Goal: Task Accomplishment & Management: Use online tool/utility

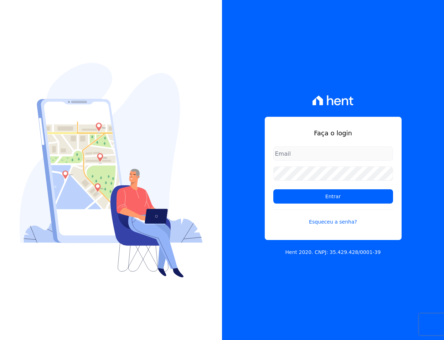
type input "[EMAIL_ADDRESS][DOMAIN_NAME]"
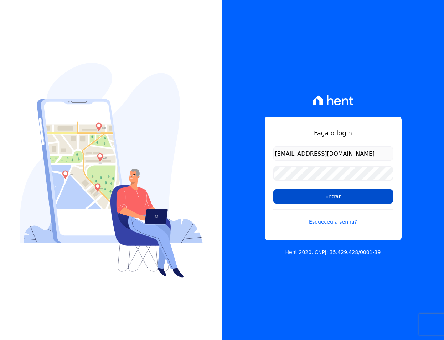
click at [291, 195] on input "Entrar" at bounding box center [334, 196] width 120 height 14
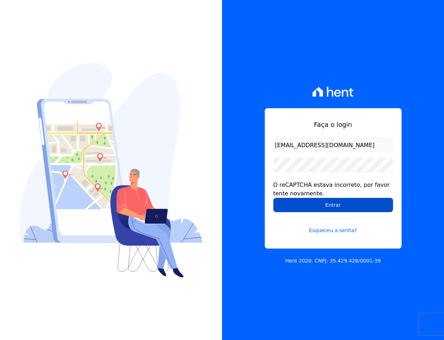
click at [295, 203] on input "Entrar" at bounding box center [334, 205] width 120 height 14
click at [289, 206] on input "Entrar" at bounding box center [334, 205] width 120 height 14
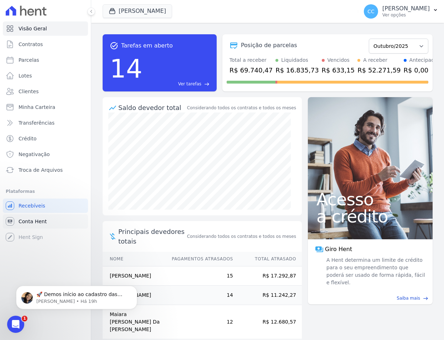
click at [36, 224] on span "Conta Hent" at bounding box center [33, 221] width 28 height 7
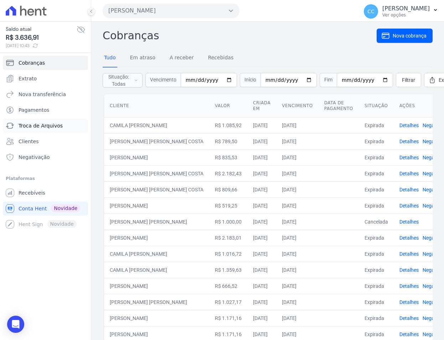
click at [41, 119] on link "Troca de Arquivos" at bounding box center [45, 125] width 85 height 14
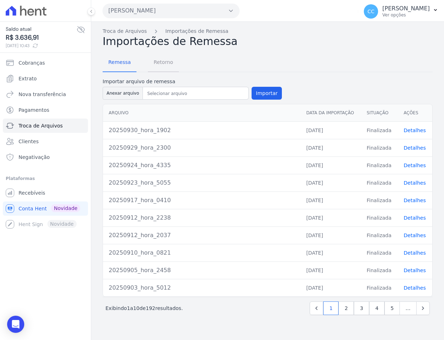
click at [165, 63] on span "Retorno" at bounding box center [163, 62] width 28 height 14
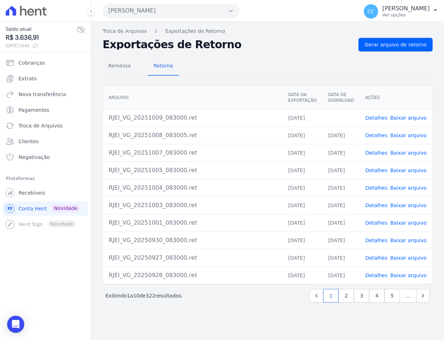
click at [400, 120] on link "Baixar arquivo" at bounding box center [409, 118] width 36 height 6
click at [148, 9] on button "[PERSON_NAME]" at bounding box center [171, 11] width 137 height 14
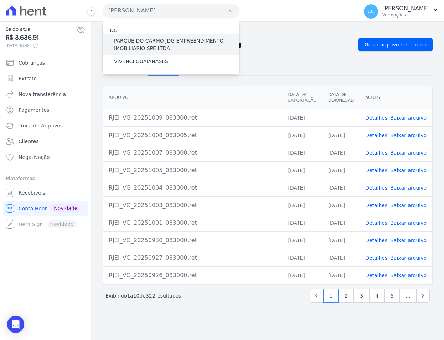
click at [146, 47] on label "PARQUE DO CARMO JDG EMPREENDIMENTO IMOBILIARIO SPE LTDA" at bounding box center [177, 44] width 126 height 15
click at [0, 0] on input "PARQUE DO CARMO JDG EMPREENDIMENTO IMOBILIARIO SPE LTDA" at bounding box center [0, 0] width 0 height 0
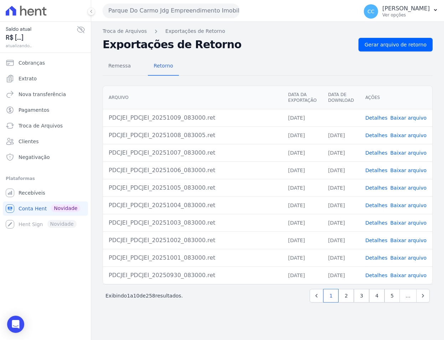
click at [412, 119] on link "Baixar arquivo" at bounding box center [409, 118] width 36 height 6
click at [134, 11] on button "Parque Do Carmo Jdg Empreendimento Imobiliario SPE LTDA" at bounding box center [171, 11] width 137 height 14
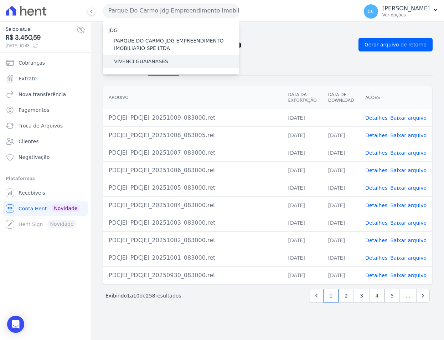
click at [129, 65] on label "VIVENCI GUAIANASES" at bounding box center [141, 61] width 54 height 7
click at [0, 0] on input "VIVENCI GUAIANASES" at bounding box center [0, 0] width 0 height 0
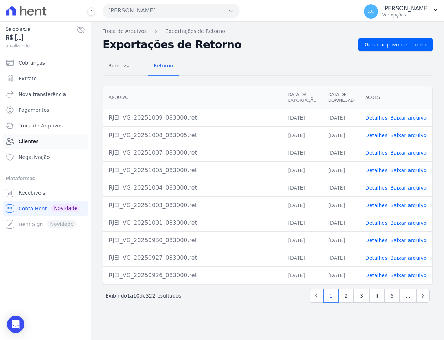
click at [40, 140] on link "Clientes" at bounding box center [45, 141] width 85 height 14
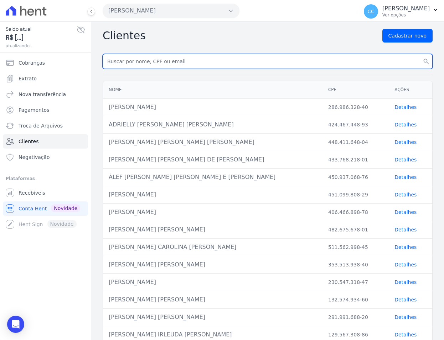
click at [128, 61] on input "text" at bounding box center [268, 61] width 330 height 15
type input "enos"
click at [420, 54] on button "search" at bounding box center [426, 61] width 13 height 15
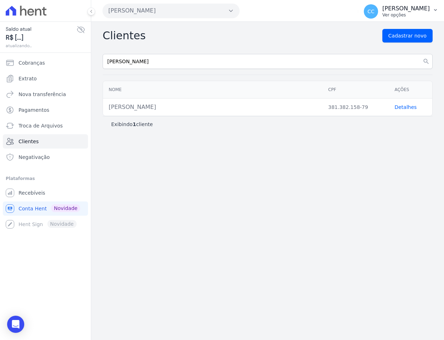
click at [407, 9] on p "[PERSON_NAME]" at bounding box center [406, 8] width 47 height 7
click at [382, 34] on link "Logout" at bounding box center [398, 30] width 91 height 13
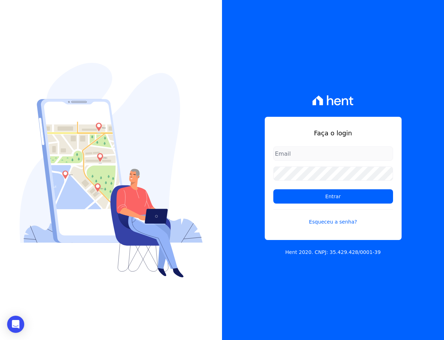
type input "sac@jdgconstrutora.com.br"
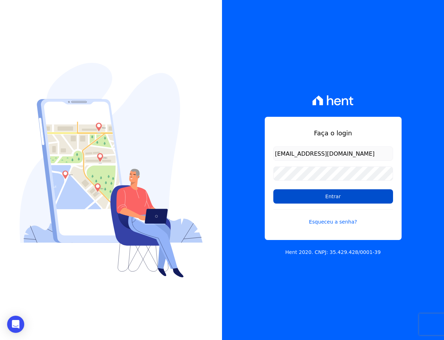
click at [346, 195] on input "Entrar" at bounding box center [334, 196] width 120 height 14
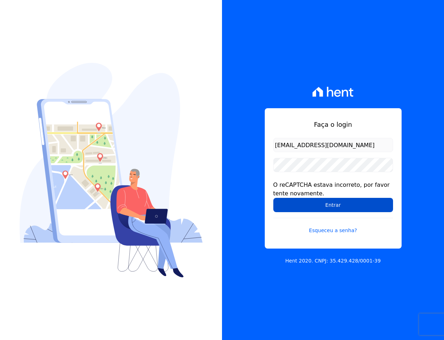
click at [342, 211] on input "Entrar" at bounding box center [334, 205] width 120 height 14
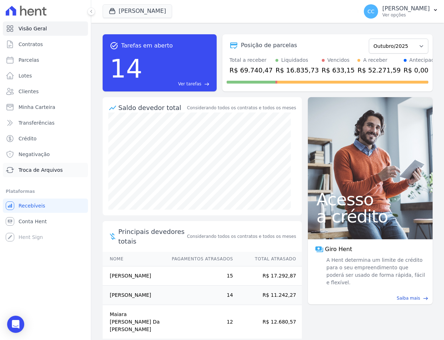
click at [47, 169] on span "Troca de Arquivos" at bounding box center [41, 169] width 44 height 7
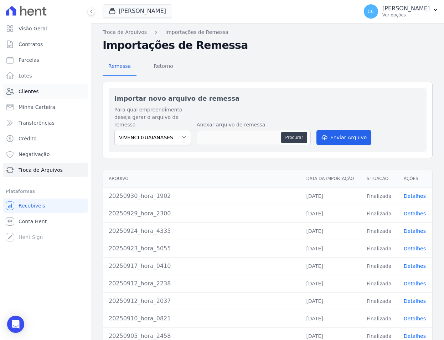
click at [30, 91] on span "Clientes" at bounding box center [29, 91] width 20 height 7
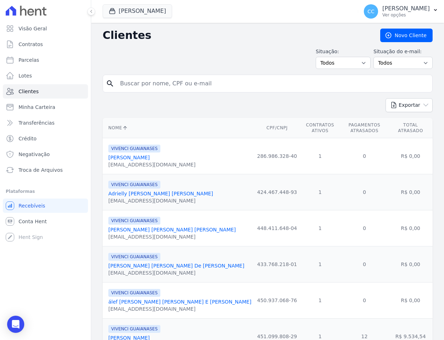
drag, startPoint x: 167, startPoint y: 81, endPoint x: 144, endPoint y: 67, distance: 27.0
click at [167, 81] on input "search" at bounding box center [273, 83] width 314 height 14
type input "enos"
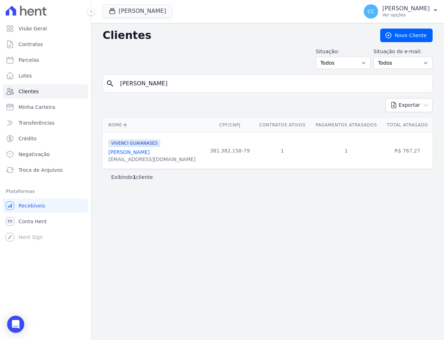
click at [119, 150] on link "Enos Vieira De Souza" at bounding box center [128, 152] width 41 height 6
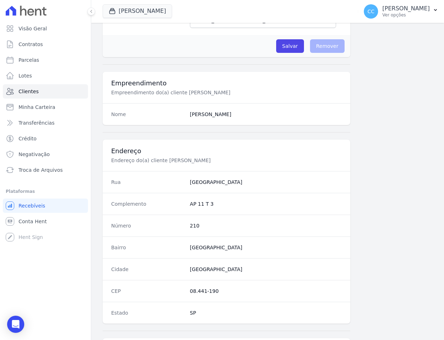
scroll to position [333, 0]
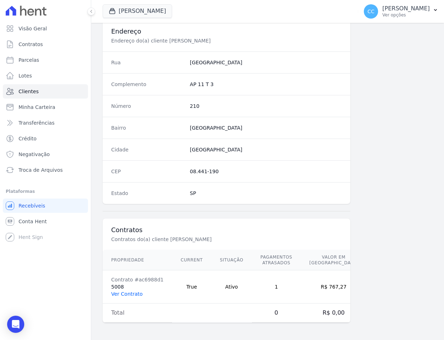
click at [120, 292] on link "Ver Contrato" at bounding box center [126, 294] width 31 height 6
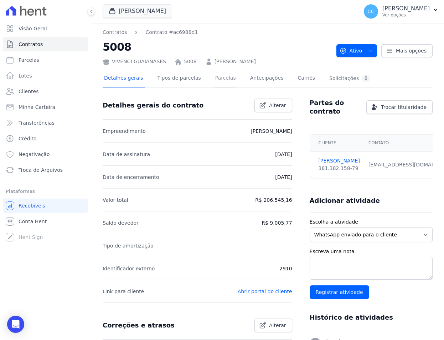
click at [214, 80] on link "Parcelas" at bounding box center [226, 78] width 24 height 19
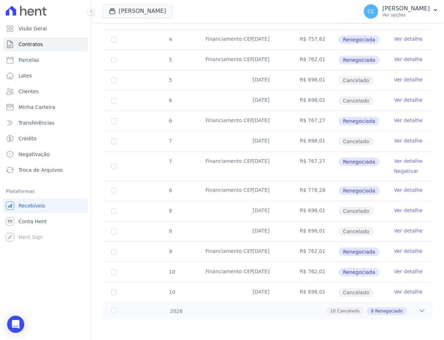
scroll to position [344, 0]
click at [399, 162] on link "Ver detalhe" at bounding box center [408, 160] width 29 height 7
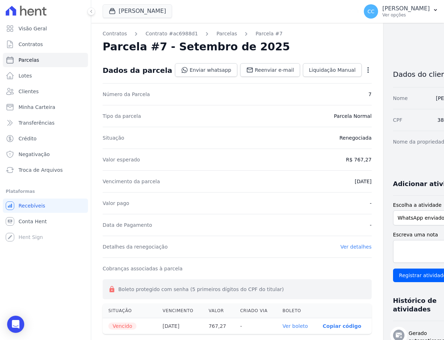
click at [283, 325] on link "Ver boleto" at bounding box center [295, 326] width 25 height 6
click at [220, 34] on link "Parcelas" at bounding box center [226, 33] width 21 height 7
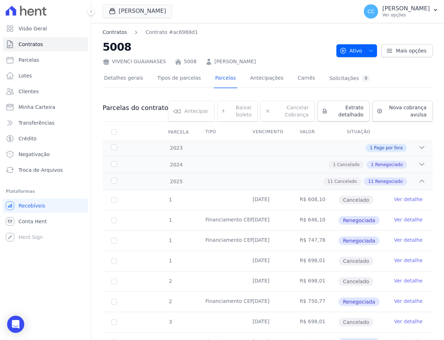
click at [117, 35] on link "Contratos" at bounding box center [115, 32] width 24 height 7
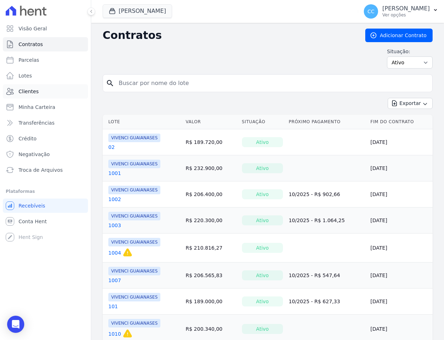
click at [37, 90] on link "Clientes" at bounding box center [45, 91] width 85 height 14
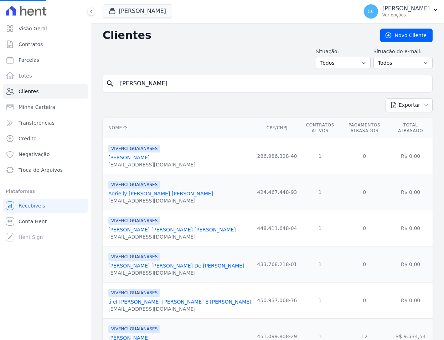
click at [153, 88] on input "enos" at bounding box center [273, 83] width 314 height 14
click at [0, 62] on html "Visão Geral Contratos Parcelas Lotes Clientes Minha Carteira Transferências Cré…" at bounding box center [222, 170] width 444 height 340
type input "bianca leandro"
click at [386, 98] on button "Exportar" at bounding box center [409, 105] width 47 height 14
click at [202, 78] on input "bianca leandro" at bounding box center [273, 83] width 314 height 14
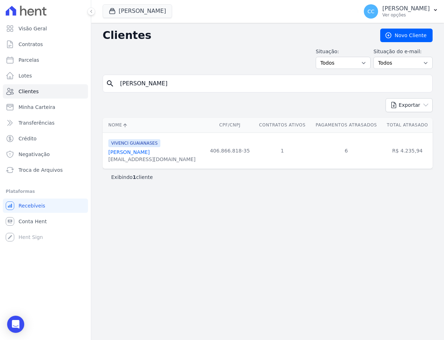
click at [147, 151] on link "[PERSON_NAME]" at bounding box center [128, 152] width 41 height 6
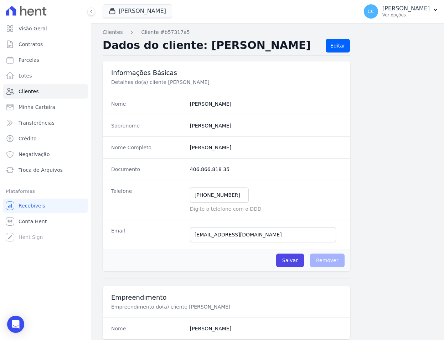
drag, startPoint x: 182, startPoint y: 183, endPoint x: 182, endPoint y: 200, distance: 17.1
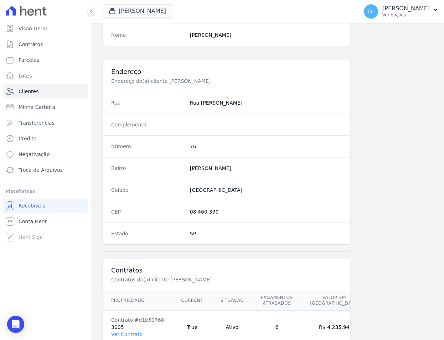
scroll to position [333, 0]
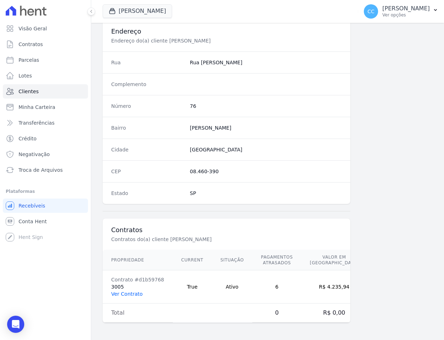
click at [128, 292] on link "Ver Contrato" at bounding box center [126, 294] width 31 height 6
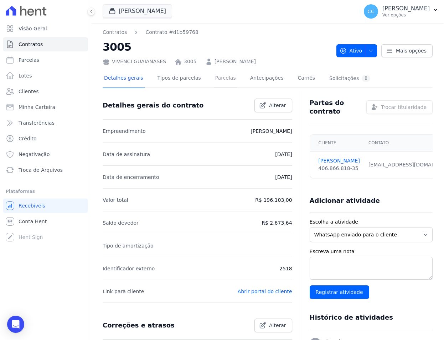
click at [214, 80] on link "Parcelas" at bounding box center [226, 78] width 24 height 19
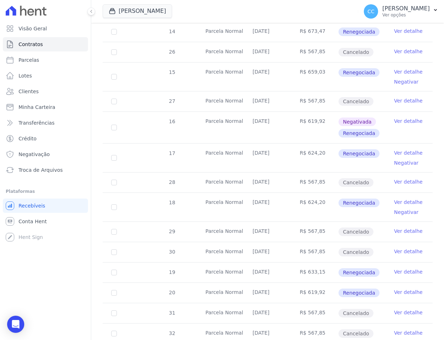
scroll to position [535, 0]
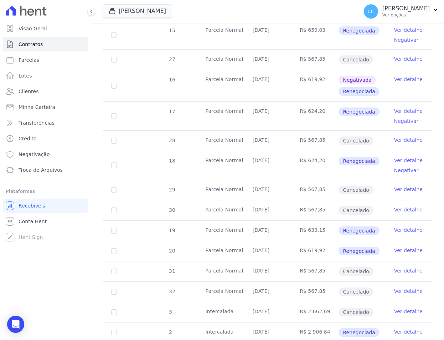
click at [402, 229] on link "Ver detalhe" at bounding box center [408, 229] width 29 height 7
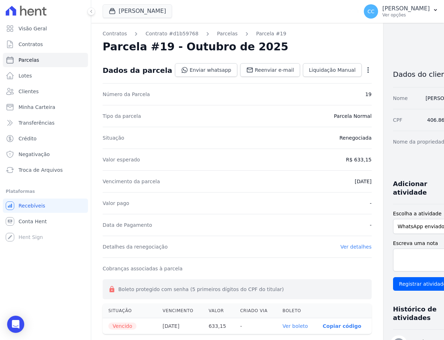
click at [365, 74] on div "Open options" at bounding box center [368, 70] width 7 height 9
click at [365, 68] on icon "button" at bounding box center [368, 69] width 7 height 7
click at [316, 79] on link "Alterar" at bounding box center [337, 79] width 63 height 13
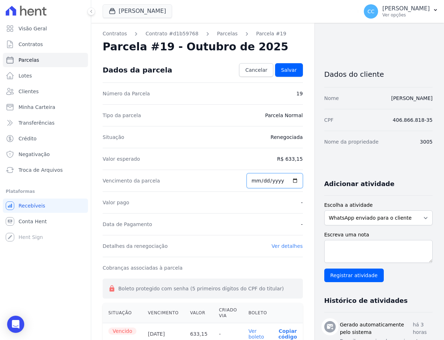
click at [252, 178] on input "2025-10-06" at bounding box center [275, 180] width 56 height 15
type input "2025-10-10"
click at [284, 70] on span "Salvar" at bounding box center [289, 69] width 16 height 7
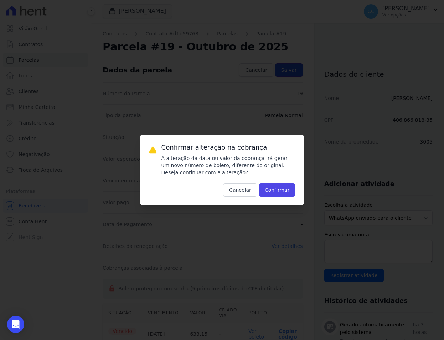
click at [275, 63] on link "Salvar" at bounding box center [289, 70] width 28 height 14
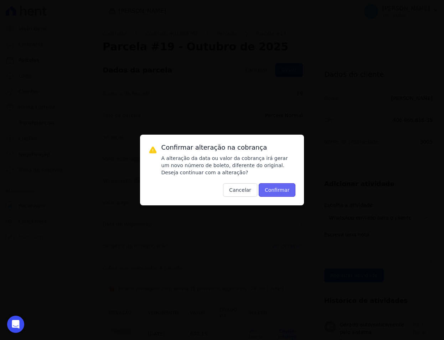
click at [267, 190] on button "Confirmar" at bounding box center [277, 190] width 37 height 14
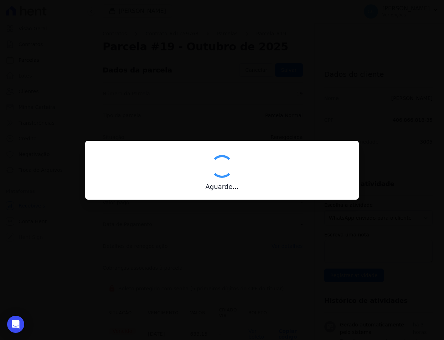
type input "00190000090335103300000683496178312260000063315"
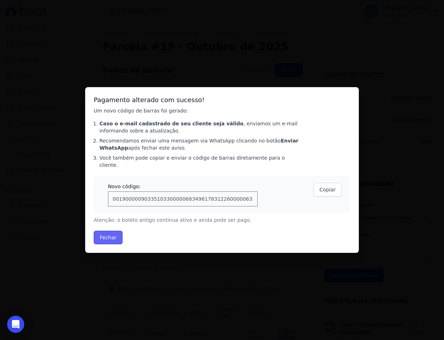
click at [110, 235] on button "Fechar" at bounding box center [108, 237] width 29 height 14
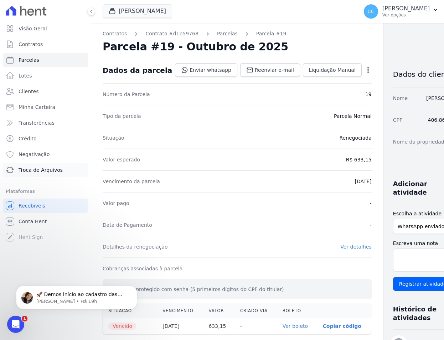
click at [38, 171] on span "Troca de Arquivos" at bounding box center [41, 169] width 44 height 7
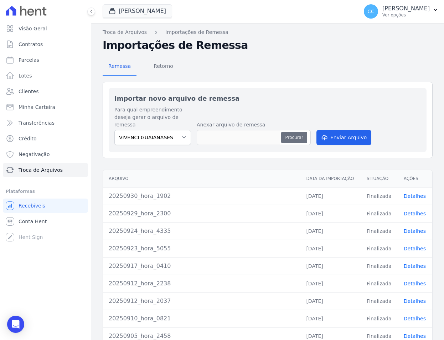
click at [286, 132] on button "Procurar" at bounding box center [294, 137] width 26 height 11
type input "20251009_hora_1310"
click at [331, 130] on button "Enviar Arquivo" at bounding box center [344, 137] width 55 height 15
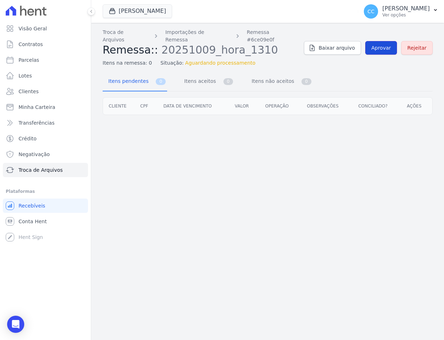
click at [377, 44] on span "Aprovar" at bounding box center [382, 47] width 20 height 7
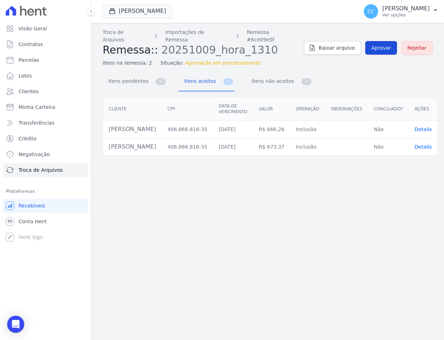
click at [377, 44] on span "Aprovar" at bounding box center [382, 47] width 20 height 7
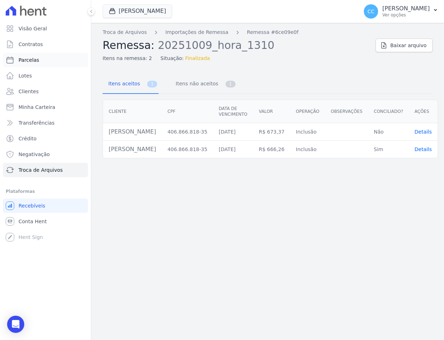
click at [43, 61] on link "Parcelas" at bounding box center [45, 60] width 85 height 14
select select
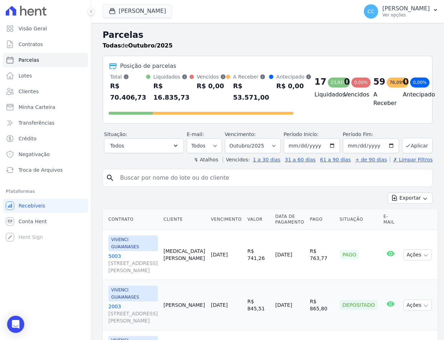
click at [145, 185] on input "search" at bounding box center [273, 177] width 314 height 14
type input "bianca le"
select select
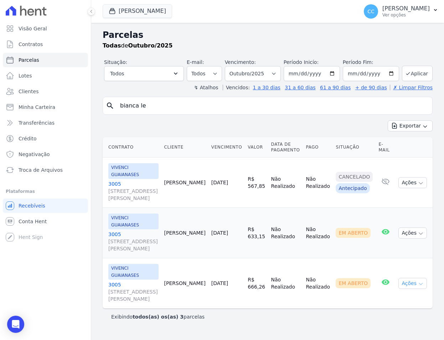
click at [409, 277] on button "Ações" at bounding box center [413, 282] width 29 height 11
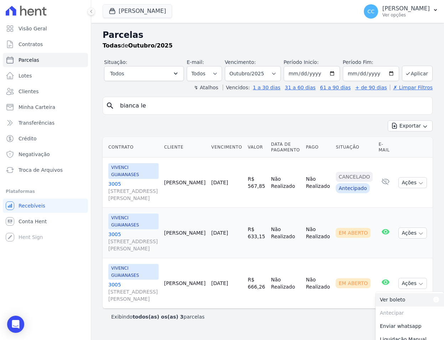
click at [405, 296] on dt "Para visualizar o boleto digite os 5 primeiros dígitos do seu CPF" at bounding box center [422, 299] width 35 height 7
click at [418, 230] on icon "button" at bounding box center [421, 233] width 6 height 6
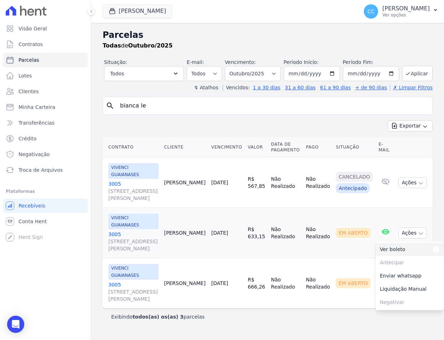
click at [405, 245] on dt "Para visualizar o boleto digite os 5 primeiros dígitos do seu CPF" at bounding box center [422, 248] width 35 height 7
click at [26, 170] on span "Troca de Arquivos" at bounding box center [41, 169] width 44 height 7
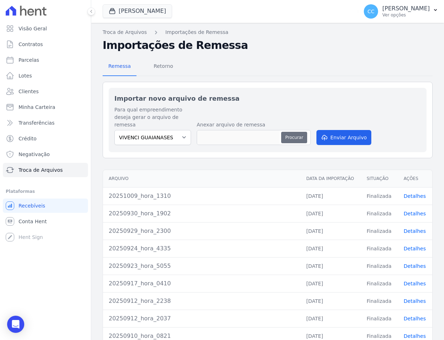
click at [287, 132] on button "Procurar" at bounding box center [294, 137] width 26 height 11
type input "20251009_hora_2057"
click at [332, 130] on button "Enviar Arquivo" at bounding box center [344, 137] width 55 height 15
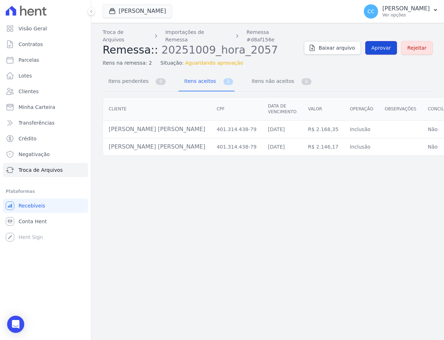
click at [378, 47] on link "Aprovar" at bounding box center [382, 48] width 32 height 14
click at [379, 47] on span "Aprovar" at bounding box center [382, 47] width 20 height 7
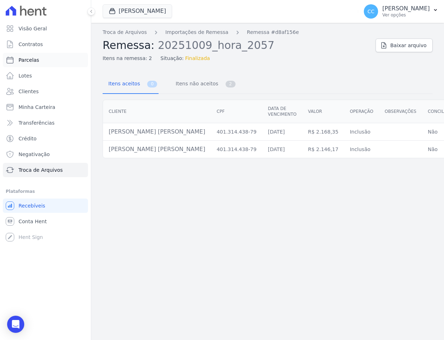
click at [41, 62] on link "Parcelas" at bounding box center [45, 60] width 85 height 14
select select
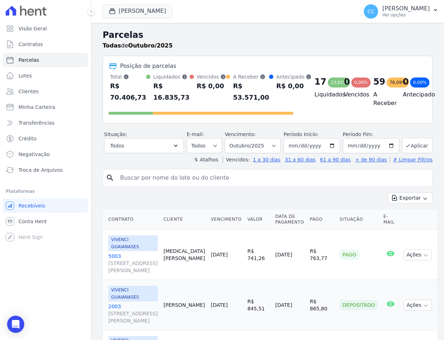
click at [151, 183] on input "search" at bounding box center [273, 177] width 314 height 14
type input "natali"
click at [388, 192] on button "Exportar" at bounding box center [410, 197] width 45 height 11
click at [195, 185] on input "natali" at bounding box center [273, 177] width 314 height 14
type input "[PERSON_NAME]"
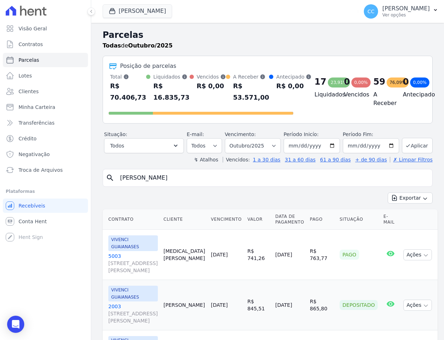
select select
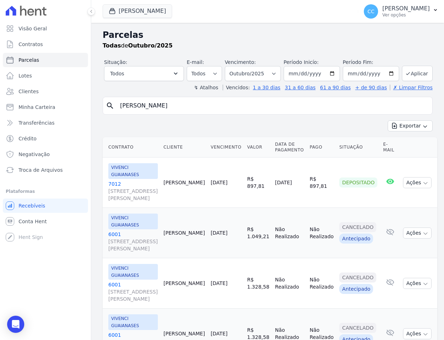
click at [175, 101] on input "[PERSON_NAME]" at bounding box center [273, 105] width 314 height 14
select select
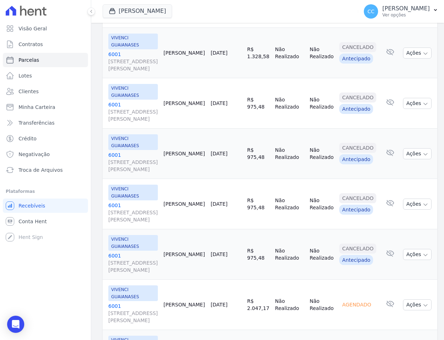
scroll to position [401, 0]
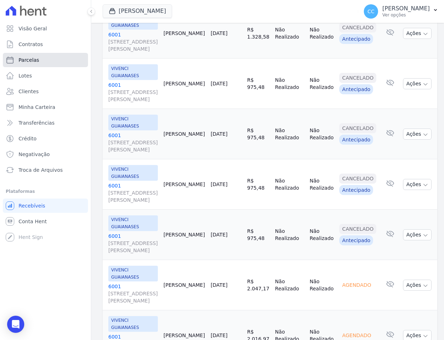
click at [24, 53] on link "Parcelas" at bounding box center [45, 60] width 85 height 14
select select
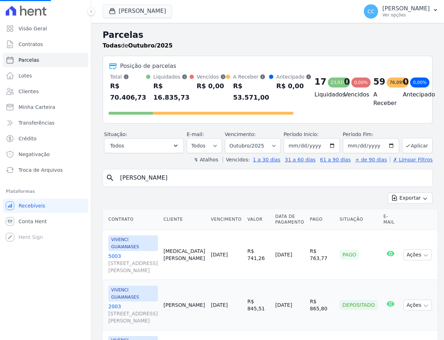
click at [155, 185] on input "[PERSON_NAME]" at bounding box center [273, 177] width 314 height 14
select select
click at [155, 185] on input "search" at bounding box center [273, 177] width 314 height 14
type input "natalia da silva"
select select
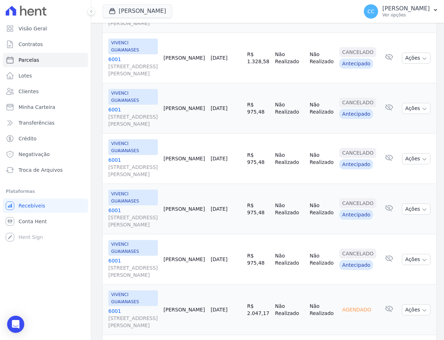
scroll to position [357, 0]
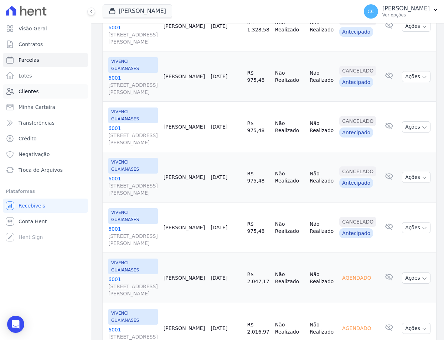
click at [29, 95] on span "Clientes" at bounding box center [29, 91] width 20 height 7
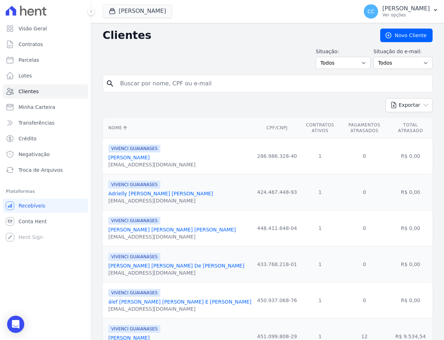
click at [165, 82] on input "search" at bounding box center [273, 83] width 314 height 14
type input "[PERSON_NAME]"
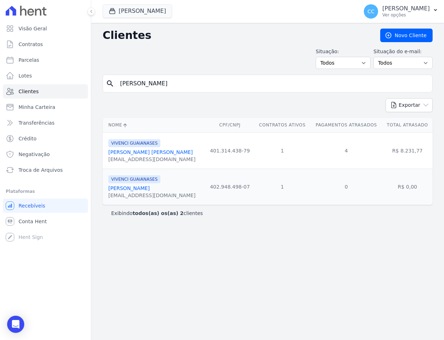
click at [135, 154] on link "Natalia Da Silva Souza" at bounding box center [150, 152] width 85 height 6
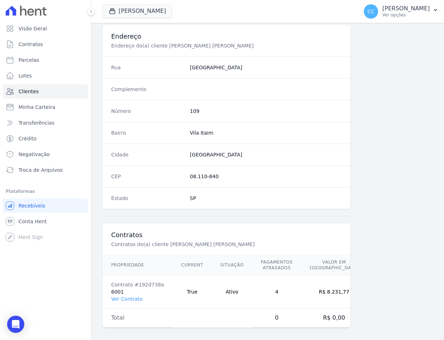
scroll to position [333, 0]
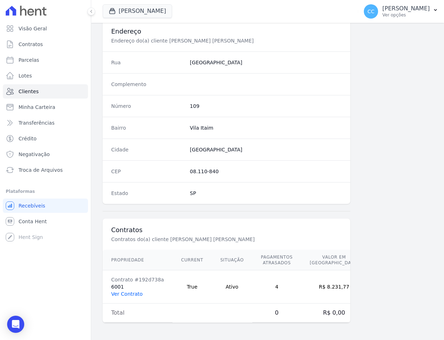
click at [134, 294] on link "Ver Contrato" at bounding box center [126, 294] width 31 height 6
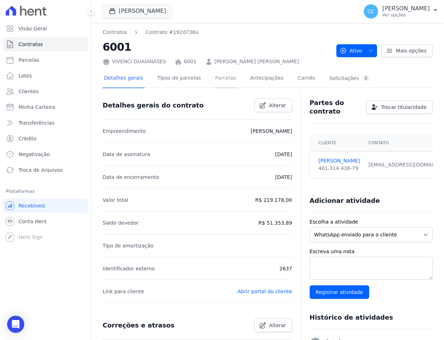
click at [218, 83] on link "Parcelas" at bounding box center [226, 78] width 24 height 19
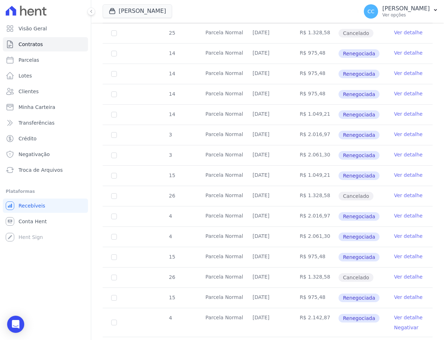
scroll to position [1327, 0]
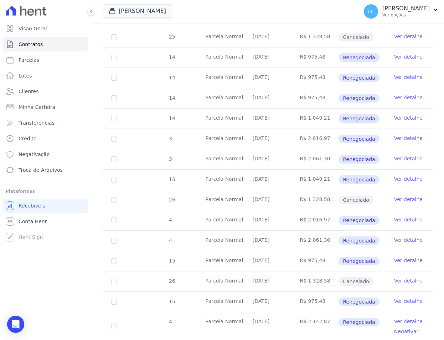
click at [259, 157] on td "26/08/2025" at bounding box center [267, 159] width 47 height 20
click at [402, 159] on link "Ver detalhe" at bounding box center [408, 158] width 29 height 7
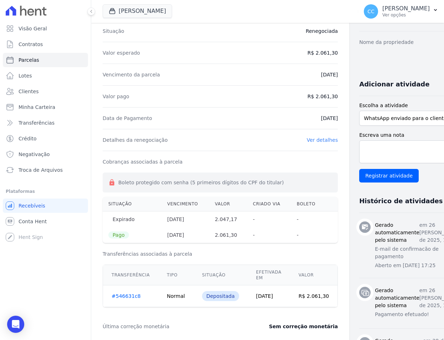
scroll to position [71, 0]
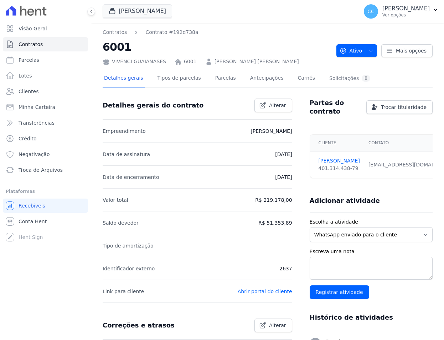
click at [394, 290] on div "Escreva uma nota Registrar atividade" at bounding box center [371, 273] width 123 height 51
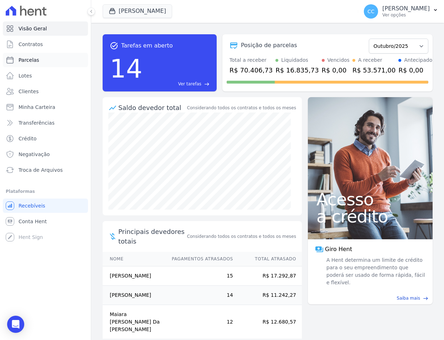
click at [34, 64] on link "Parcelas" at bounding box center [45, 60] width 85 height 14
select select
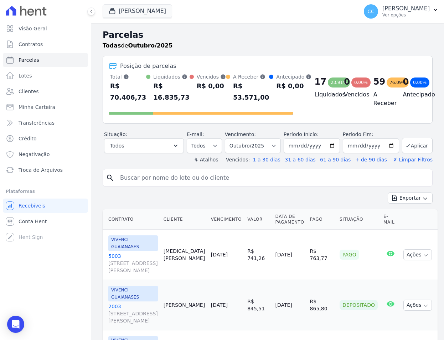
click at [158, 185] on input "search" at bounding box center [273, 177] width 314 height 14
type input "[PERSON_NAME]"
select select
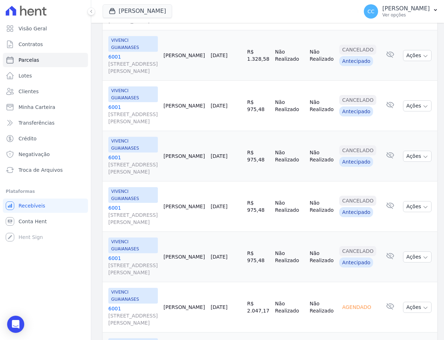
scroll to position [401, 0]
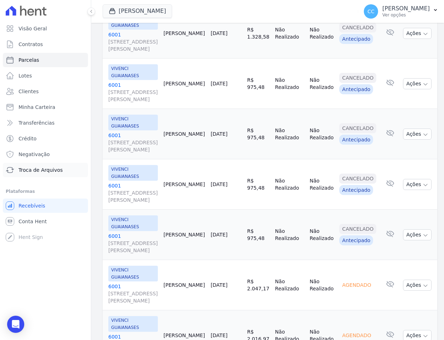
click at [41, 169] on span "Troca de Arquivos" at bounding box center [41, 169] width 44 height 7
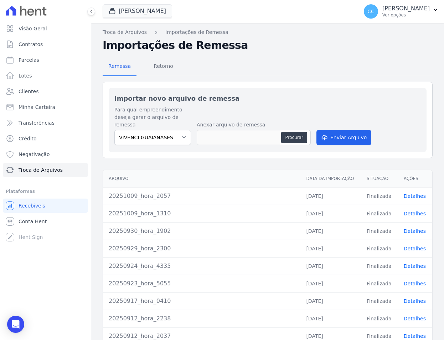
click at [411, 193] on link "Detalhes" at bounding box center [415, 196] width 22 height 6
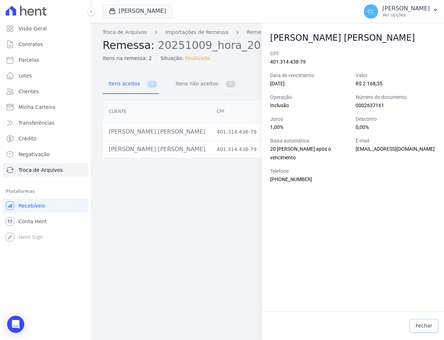
click at [427, 326] on span "Fechar" at bounding box center [424, 325] width 17 height 7
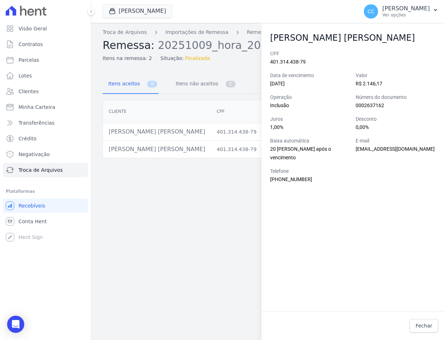
click at [173, 220] on div "Troca de Arquivos Importações de Remessa Remessa #d8af156e Remessa: 20251009_ho…" at bounding box center [267, 181] width 353 height 317
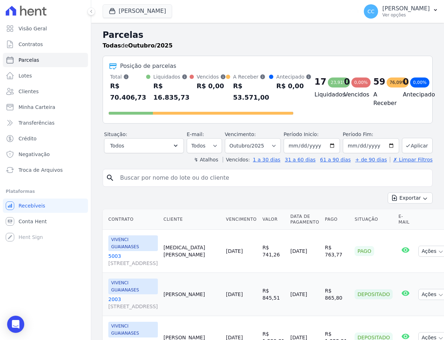
select select
click at [16, 92] on link "Clientes" at bounding box center [45, 91] width 85 height 14
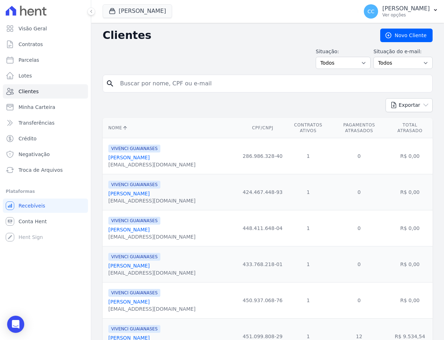
click at [156, 82] on input "search" at bounding box center [273, 83] width 314 height 14
type input "nataluia"
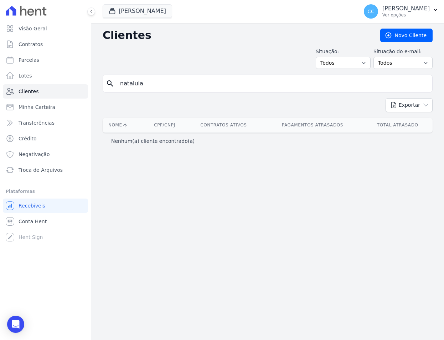
click at [171, 86] on input "nataluia" at bounding box center [273, 83] width 314 height 14
type input "[PERSON_NAME]"
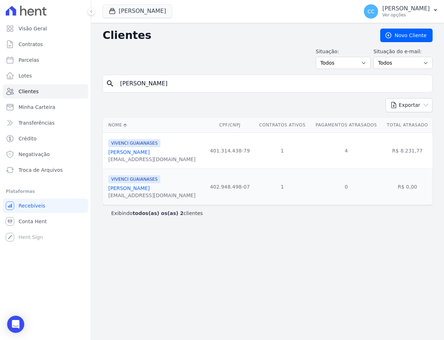
click at [145, 153] on link "[PERSON_NAME]" at bounding box center [128, 152] width 41 height 6
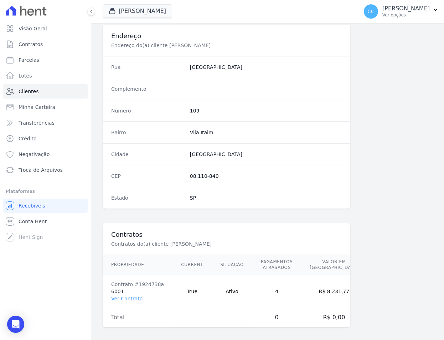
scroll to position [333, 0]
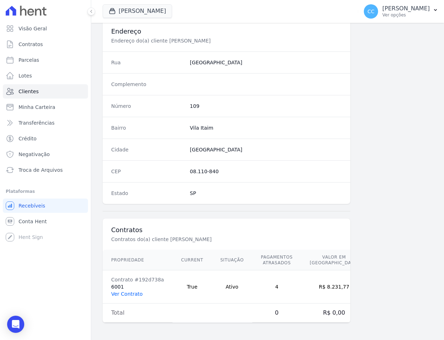
click at [131, 293] on link "Ver Contrato" at bounding box center [126, 294] width 31 height 6
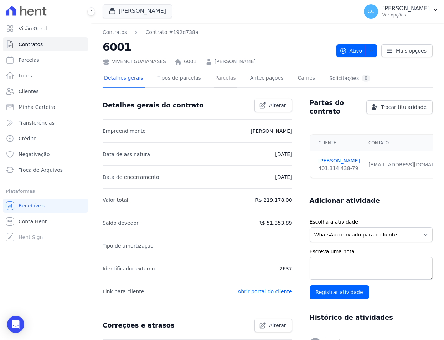
click at [222, 77] on link "Parcelas" at bounding box center [226, 78] width 24 height 19
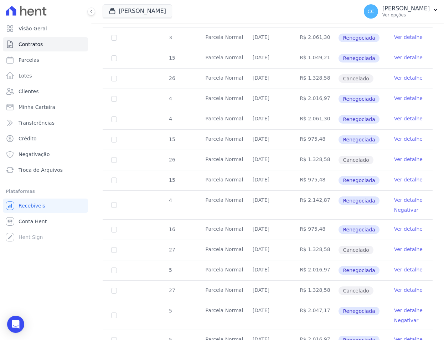
scroll to position [1498, 0]
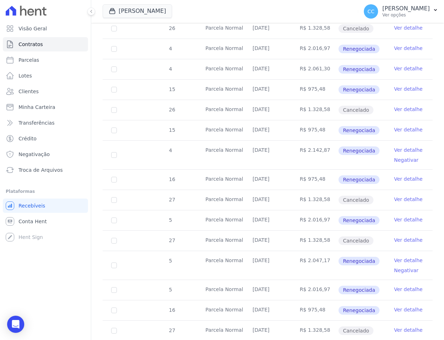
click at [395, 260] on link "Ver detalhe" at bounding box center [408, 259] width 29 height 7
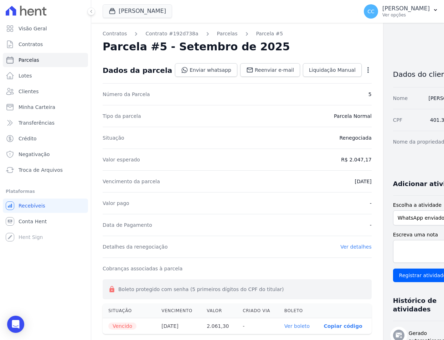
scroll to position [71, 0]
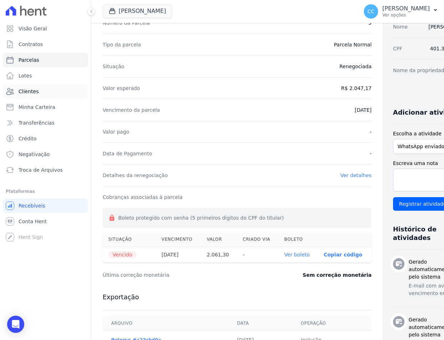
click at [39, 90] on link "Clientes" at bounding box center [45, 91] width 85 height 14
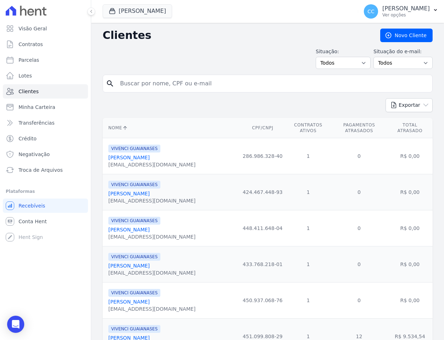
click at [177, 79] on input "search" at bounding box center [273, 83] width 314 height 14
type input "[PERSON_NAME]"
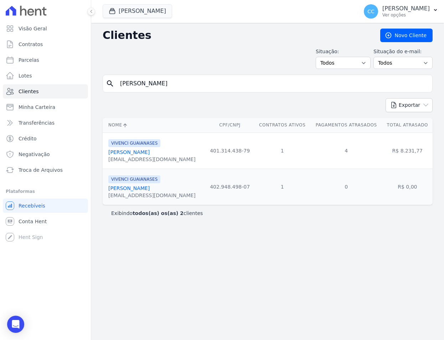
click at [141, 154] on link "Natalia Da Silva Souza" at bounding box center [128, 152] width 41 height 6
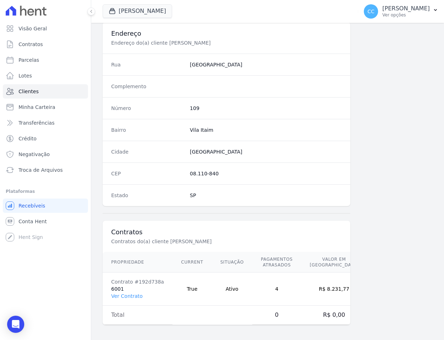
scroll to position [333, 0]
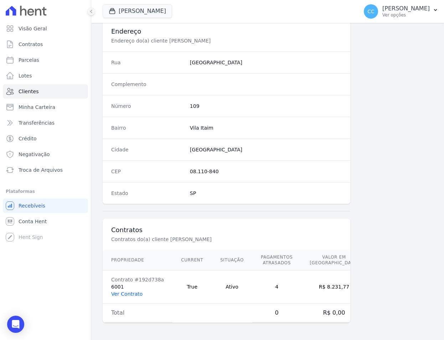
click at [126, 291] on link "Ver Contrato" at bounding box center [126, 294] width 31 height 6
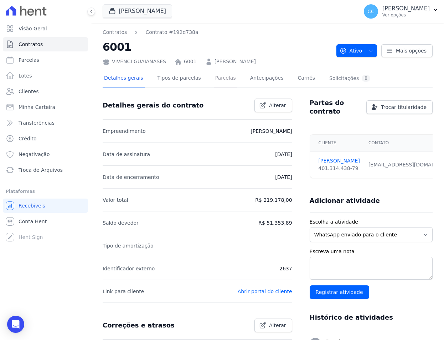
click at [214, 75] on link "Parcelas" at bounding box center [226, 78] width 24 height 19
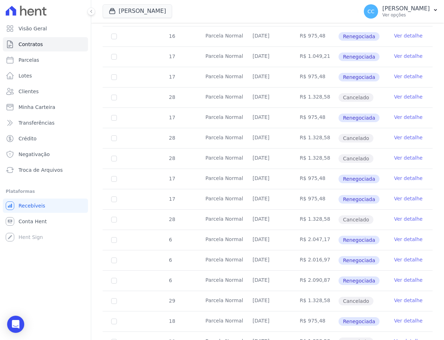
scroll to position [1952, 0]
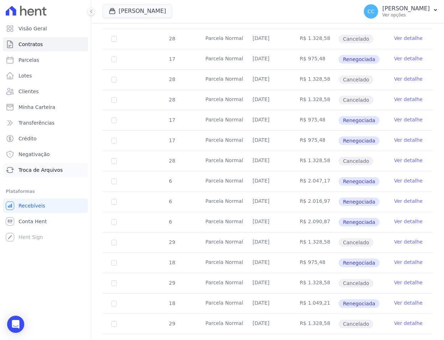
click at [50, 166] on span "Troca de Arquivos" at bounding box center [41, 169] width 44 height 7
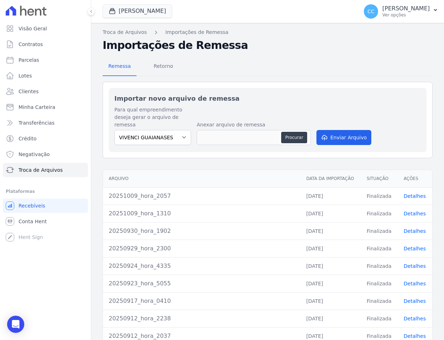
click at [413, 193] on link "Detalhes" at bounding box center [415, 196] width 22 height 6
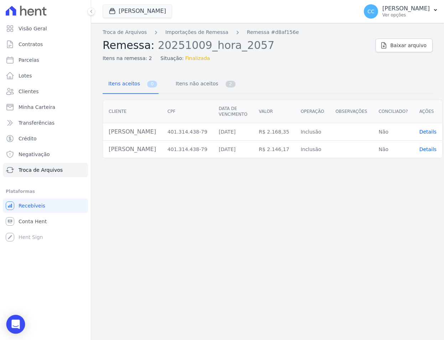
click at [22, 320] on div "Open Intercom Messenger" at bounding box center [15, 324] width 19 height 19
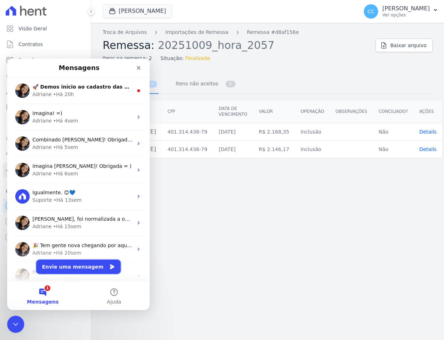
click at [72, 261] on button "Envie uma mensagem" at bounding box center [78, 266] width 85 height 14
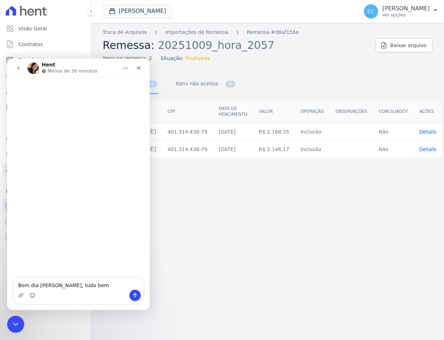
type textarea "Bom dia Adriane, tudo bem ?"
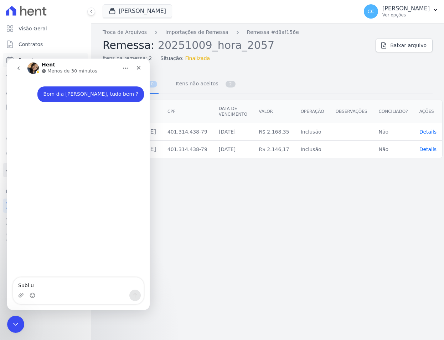
type textarea "Subi um"
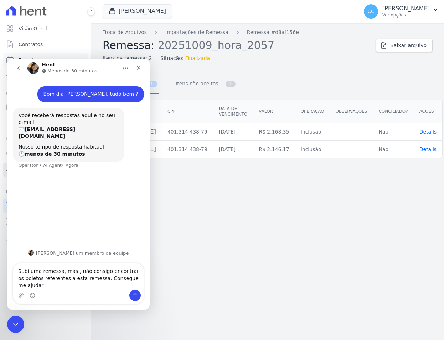
type textarea "Subi uma remessa, mas , não consigo encontrar os boletos referentes a esta reme…"
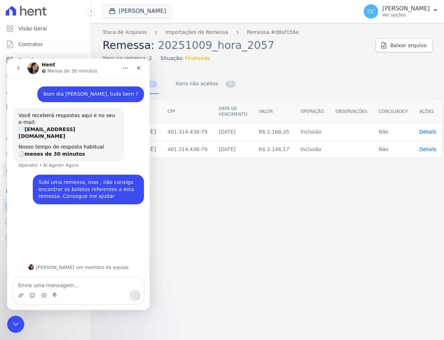
type textarea "https://app.hent.com.br/manager/charges/file_imports/d8af156e-b26f-49ce-bee2-76…"
click at [305, 264] on div "Troca de Arquivos Importações de Remessa Remessa #d8af156e Remessa: 20251009_ho…" at bounding box center [267, 181] width 353 height 317
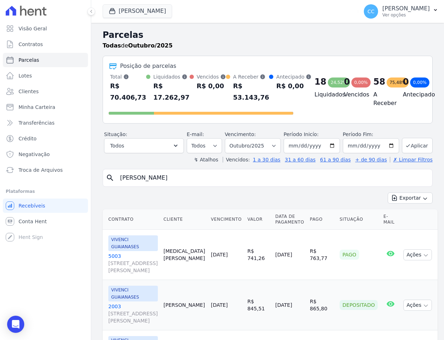
select select
type input "[PERSON_NAME]"
select select
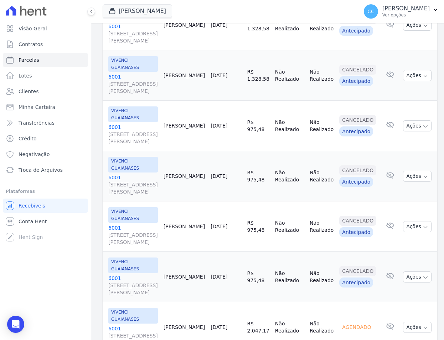
scroll to position [401, 0]
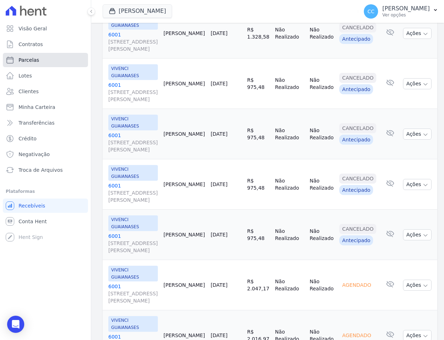
click at [29, 64] on link "Parcelas" at bounding box center [45, 60] width 85 height 14
select select
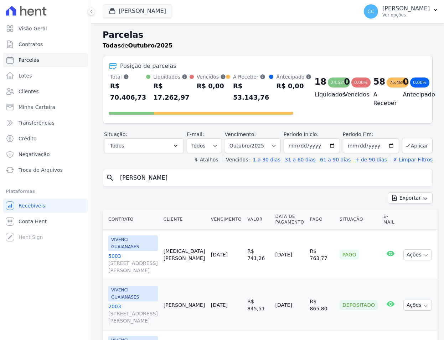
select select
